Goal: Information Seeking & Learning: Learn about a topic

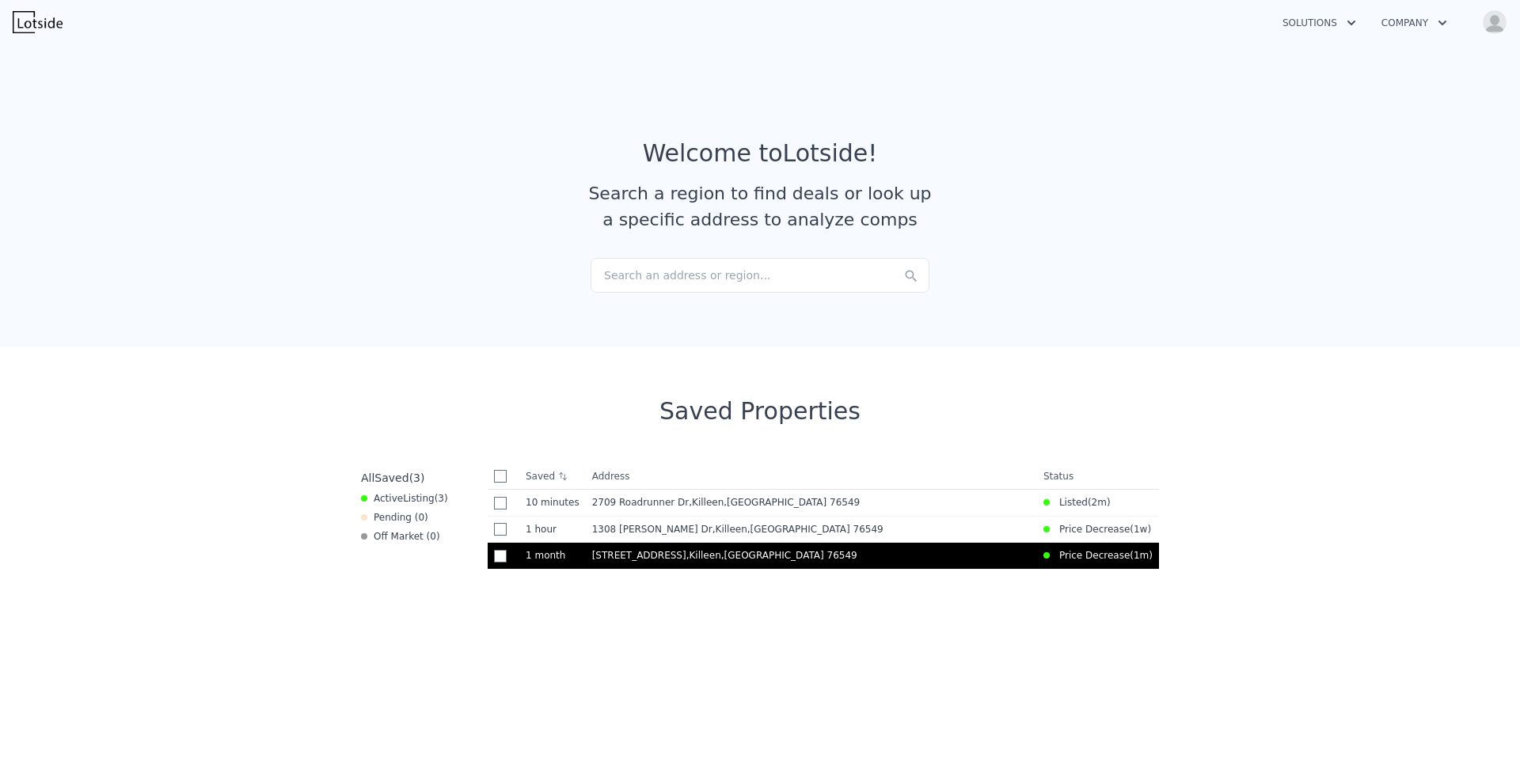
click at [794, 553] on div "5515 Lions Gate Ln , Killeen , TX 76549" at bounding box center [811, 556] width 438 height 13
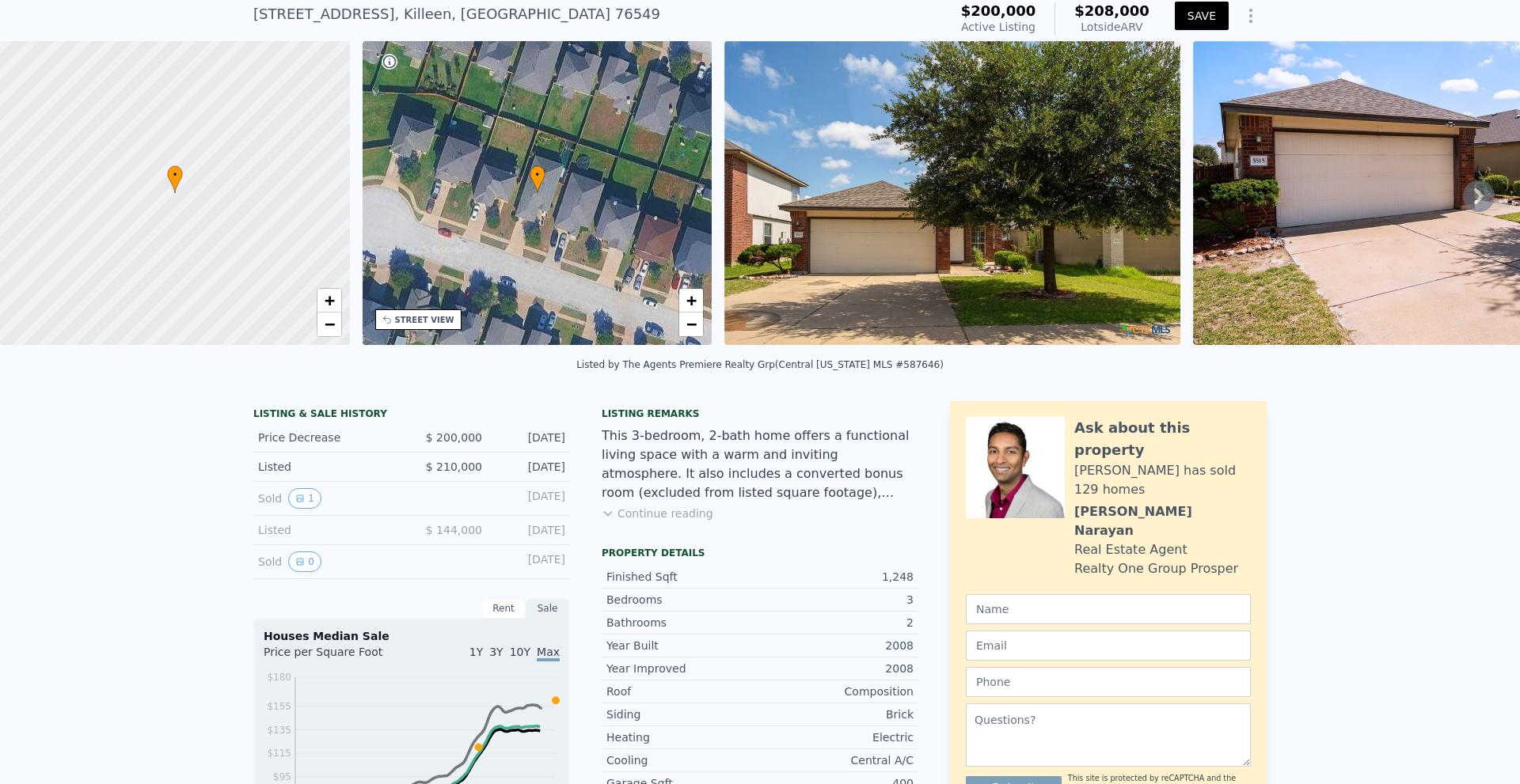
scroll to position [311, 0]
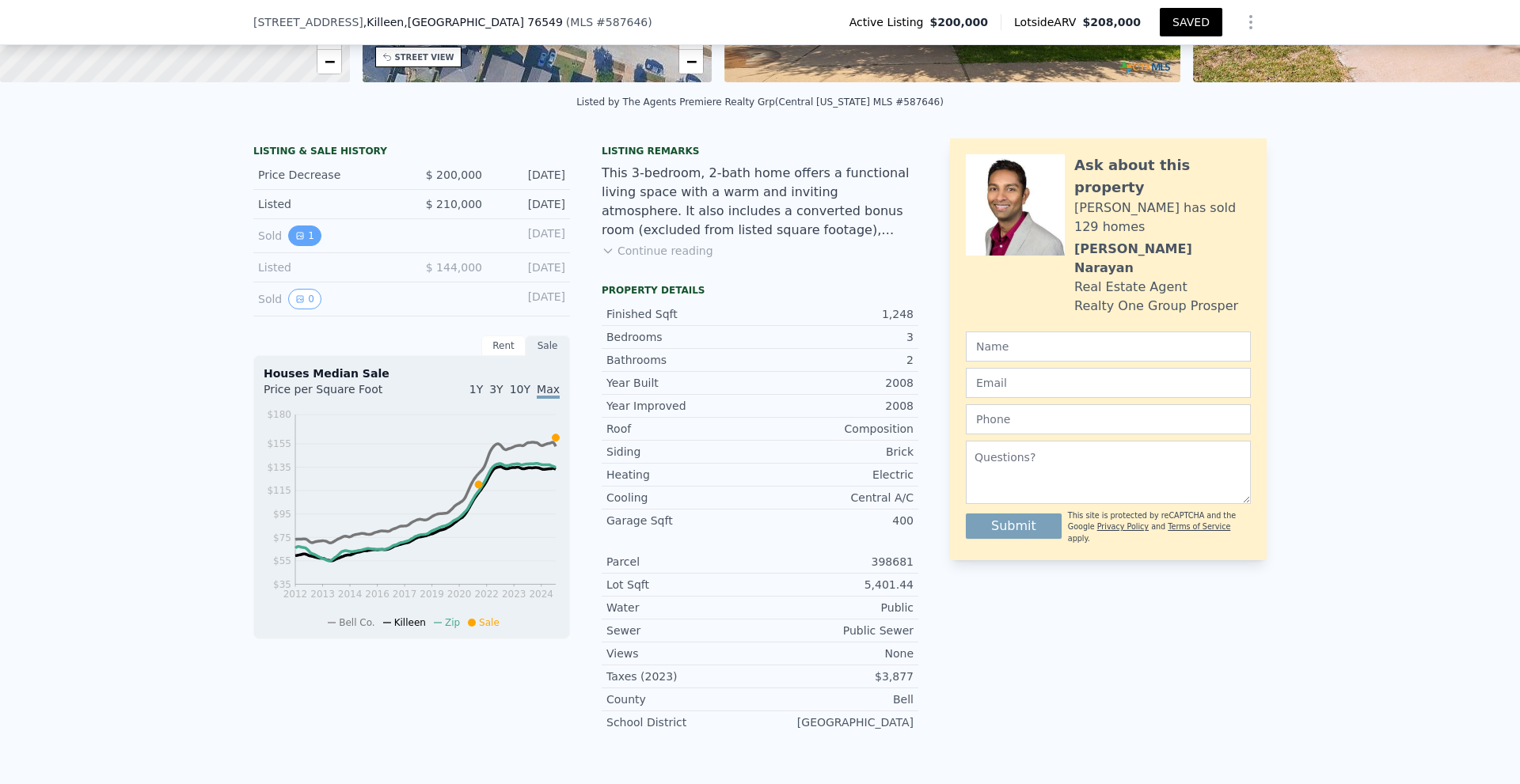
click at [309, 246] on button "1" at bounding box center [304, 235] width 33 height 20
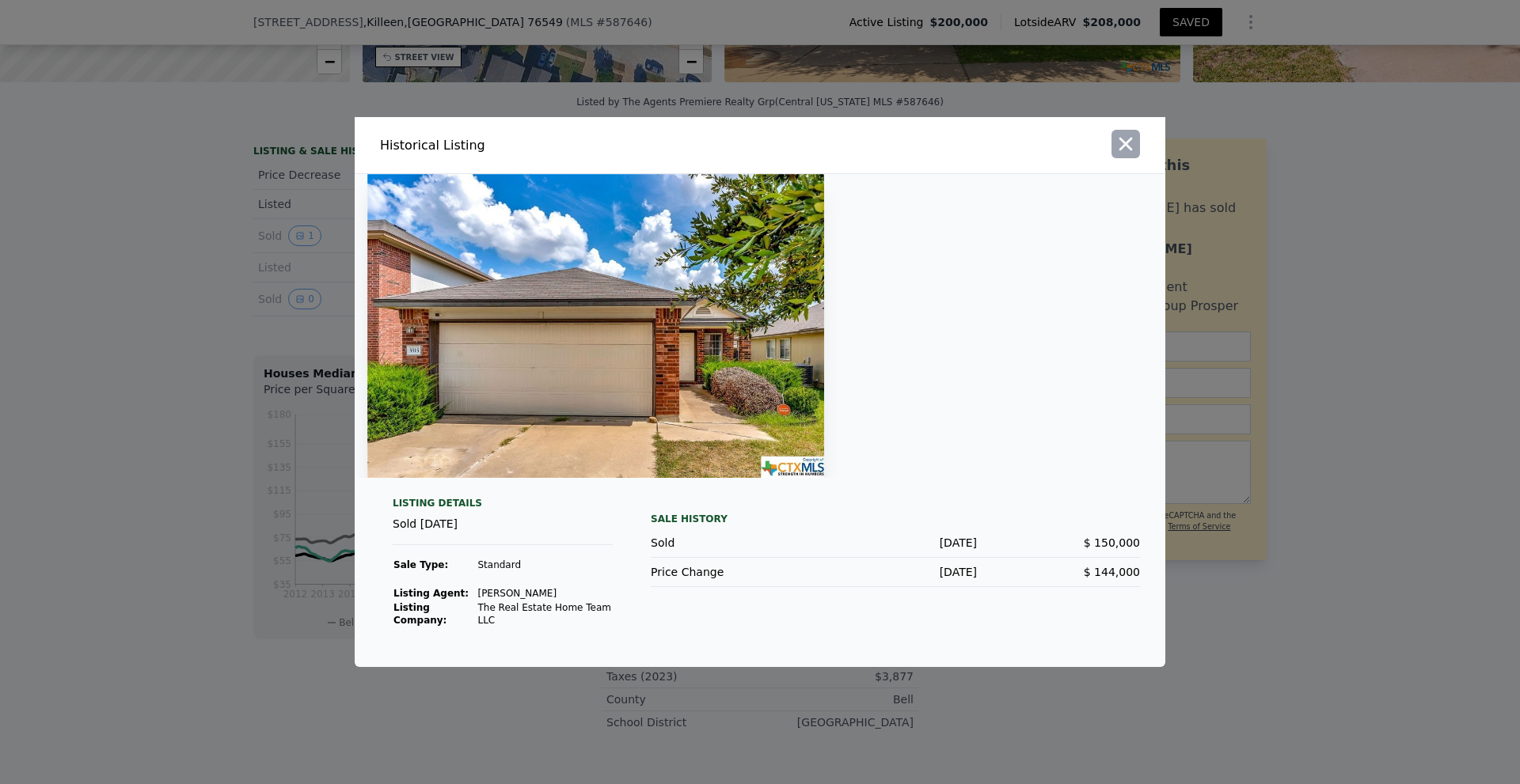
click at [1116, 145] on icon "button" at bounding box center [1125, 144] width 22 height 22
